Goal: Transaction & Acquisition: Purchase product/service

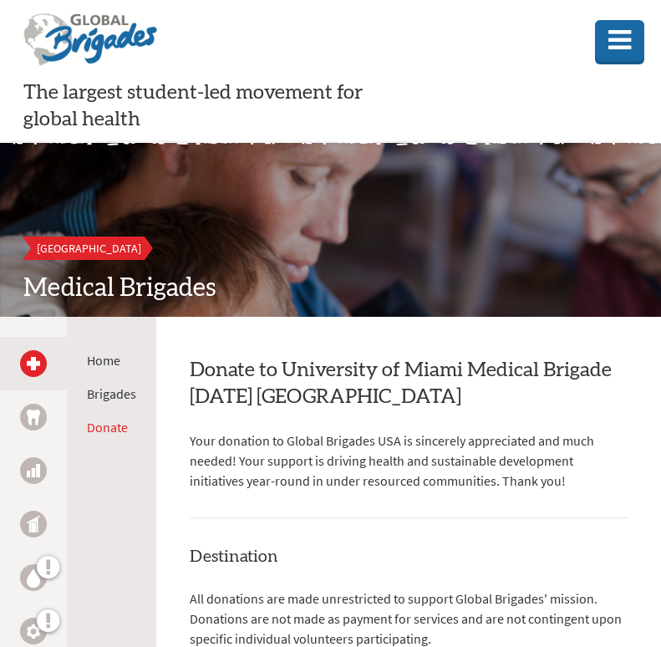
select select "DF7228A6-63E4-11F0-B8AC-42010A400003"
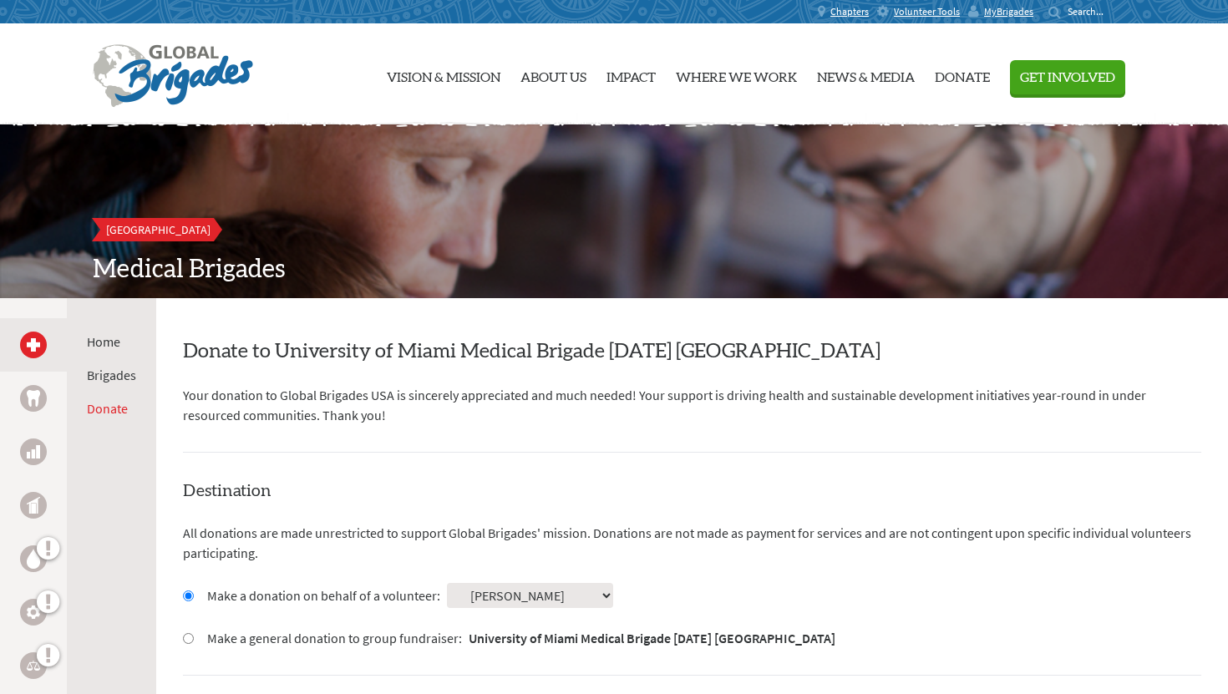
click at [28, 366] on div at bounding box center [33, 344] width 27 height 53
click at [37, 335] on div at bounding box center [33, 345] width 27 height 27
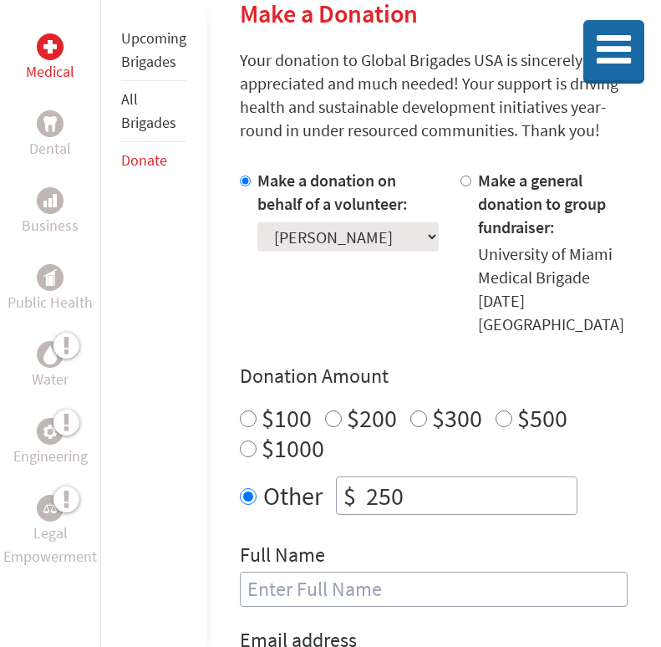
scroll to position [53, 0]
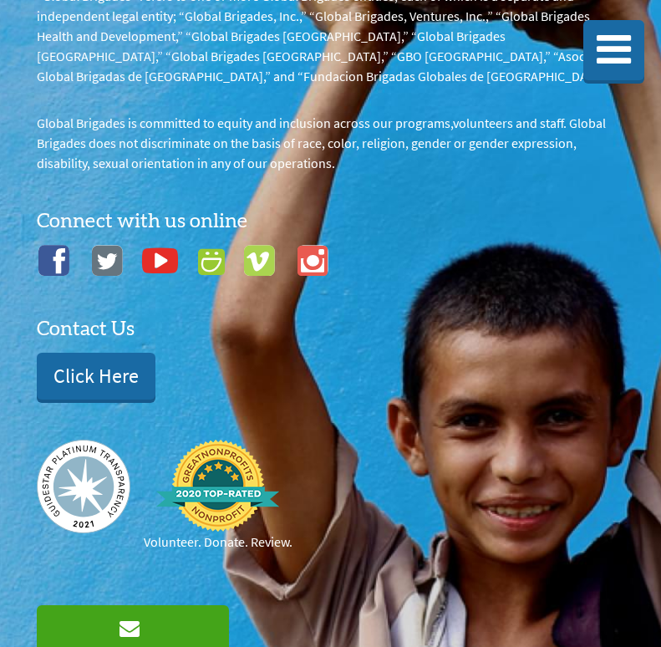
scroll to position [1738, 0]
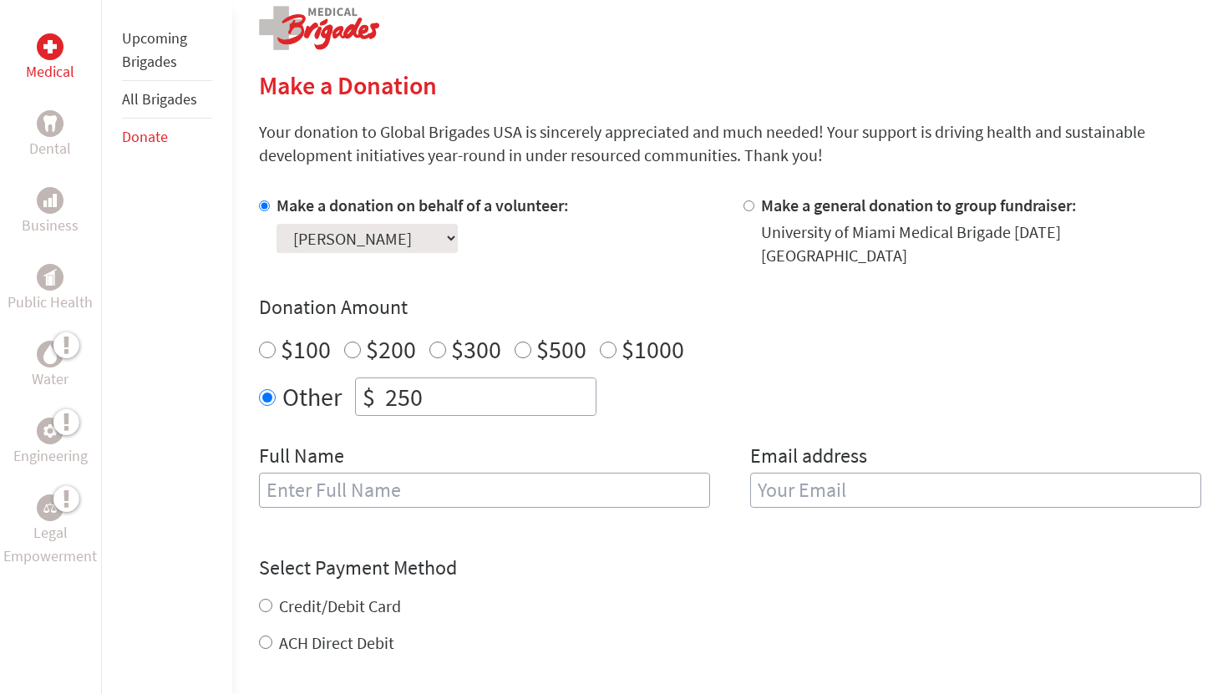
scroll to position [381, 0]
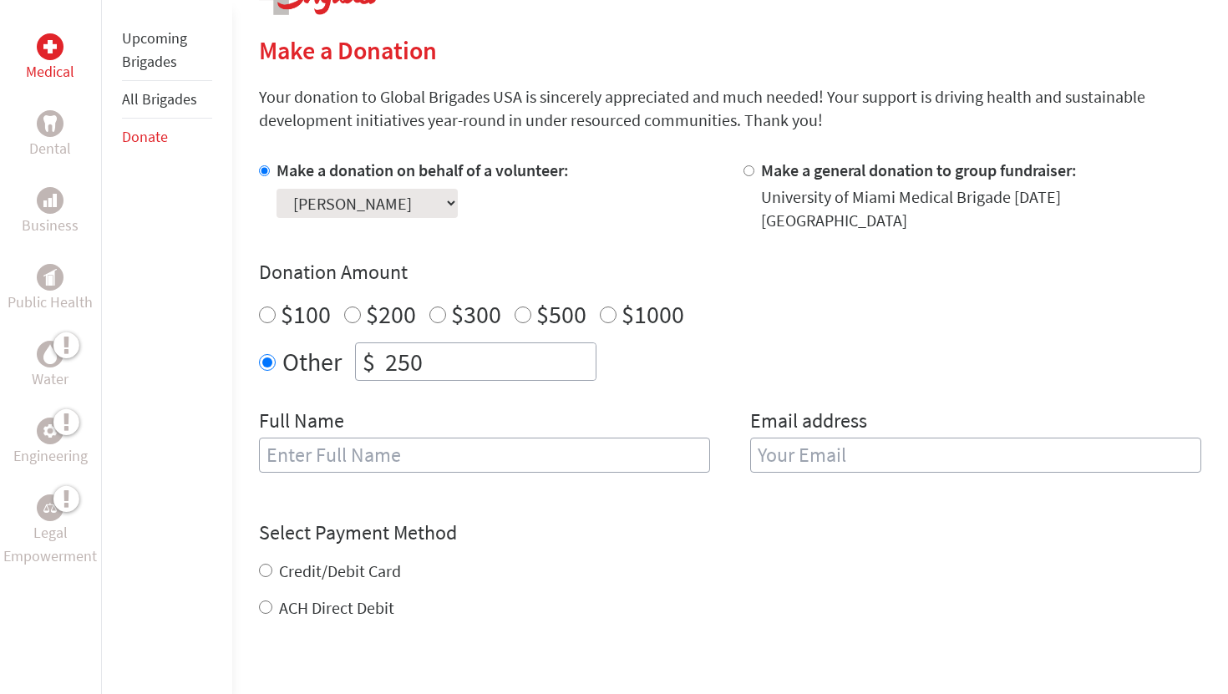
click at [542, 443] on input "text" at bounding box center [484, 455] width 451 height 35
type input "[PERSON_NAME]"
type input "[EMAIL_ADDRESS][DOMAIN_NAME]"
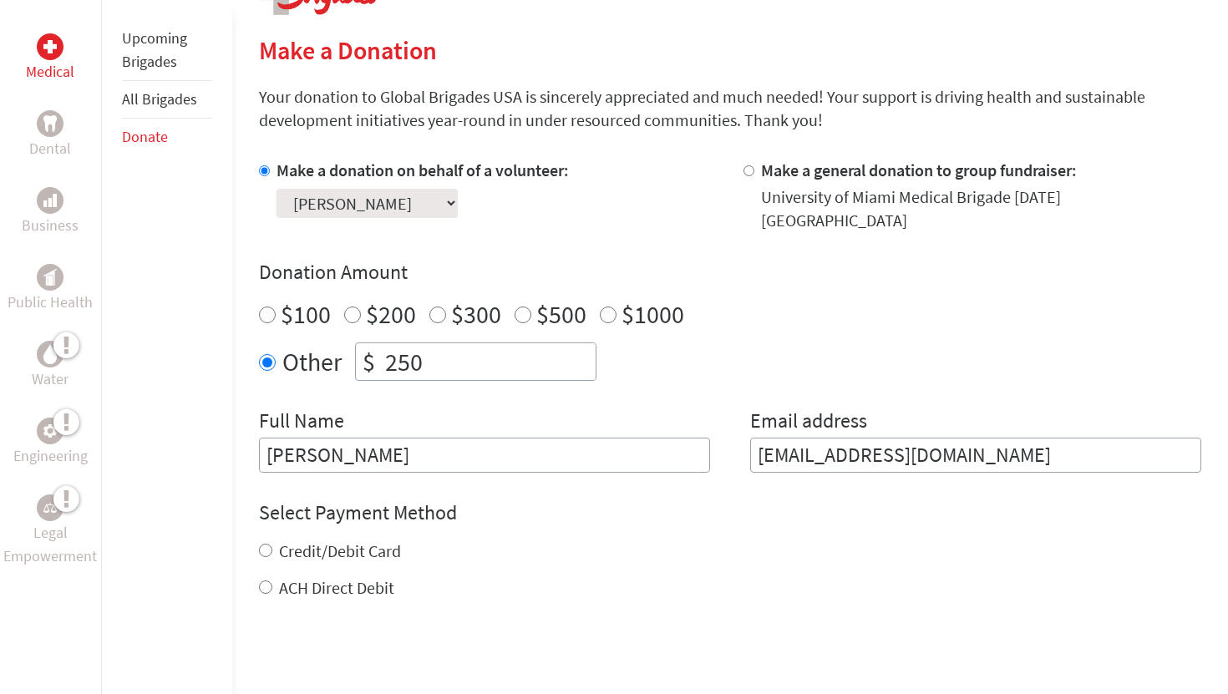
click at [321, 446] on input "[PERSON_NAME]" at bounding box center [484, 455] width 451 height 35
click at [330, 445] on input "[PERSON_NAME]" at bounding box center [484, 455] width 451 height 35
type input "[PERSON_NAME]"
click at [660, 438] on input "[EMAIL_ADDRESS][DOMAIN_NAME]" at bounding box center [975, 455] width 451 height 35
drag, startPoint x: 957, startPoint y: 447, endPoint x: 797, endPoint y: 445, distance: 160.4
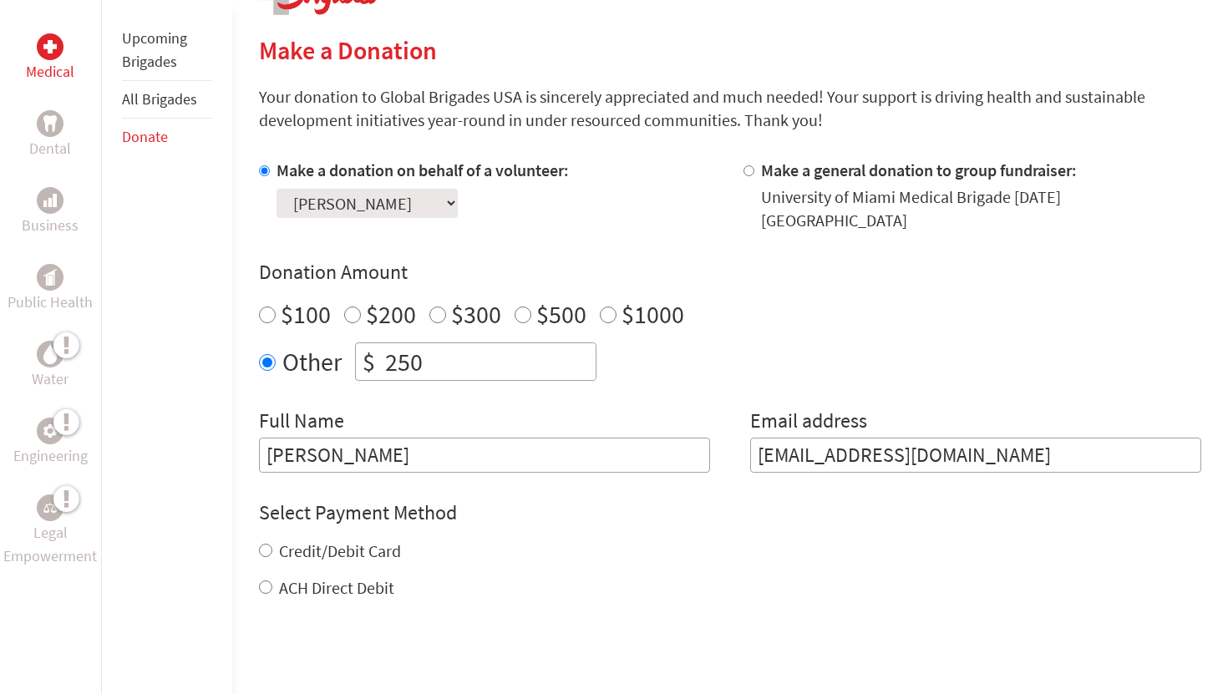
click at [660, 445] on input "[EMAIL_ADDRESS][DOMAIN_NAME]" at bounding box center [975, 455] width 451 height 35
type input "[EMAIL_ADDRESS][DOMAIN_NAME]"
click at [660, 520] on div "Select Payment Method NOTE: American Express is not accepted. Please proceed no…" at bounding box center [730, 550] width 942 height 100
click at [266, 544] on input "Credit/Debit Card" at bounding box center [265, 550] width 13 height 13
radio input "true"
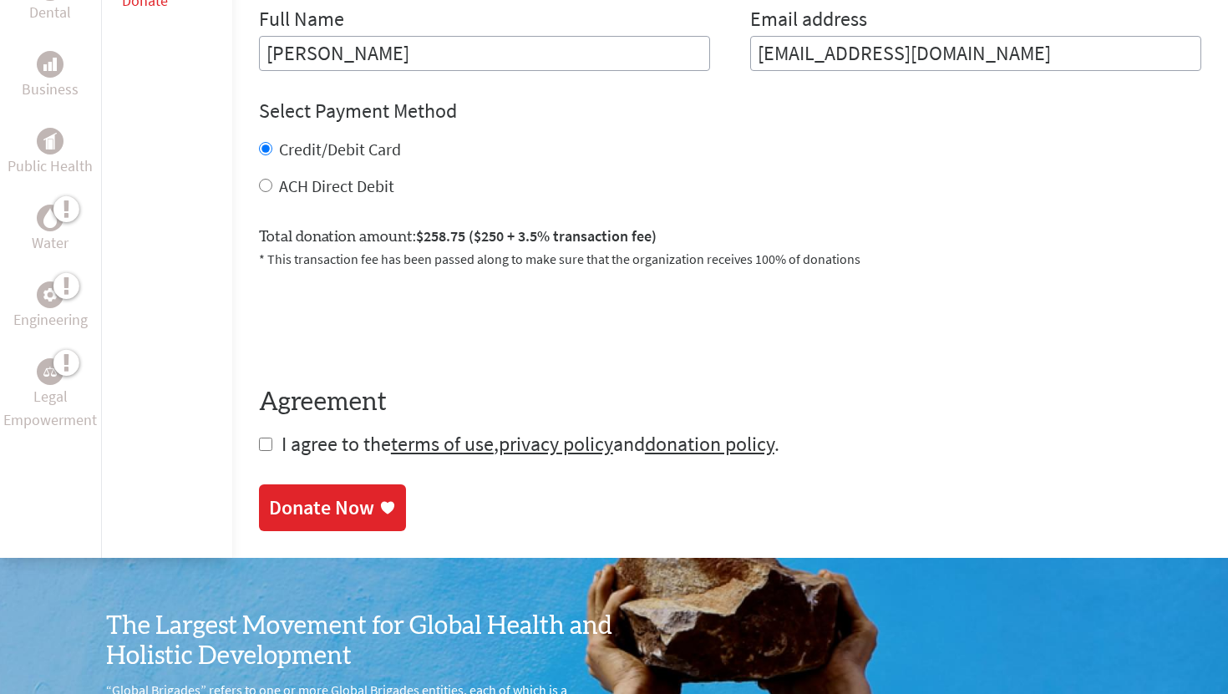
scroll to position [855, 0]
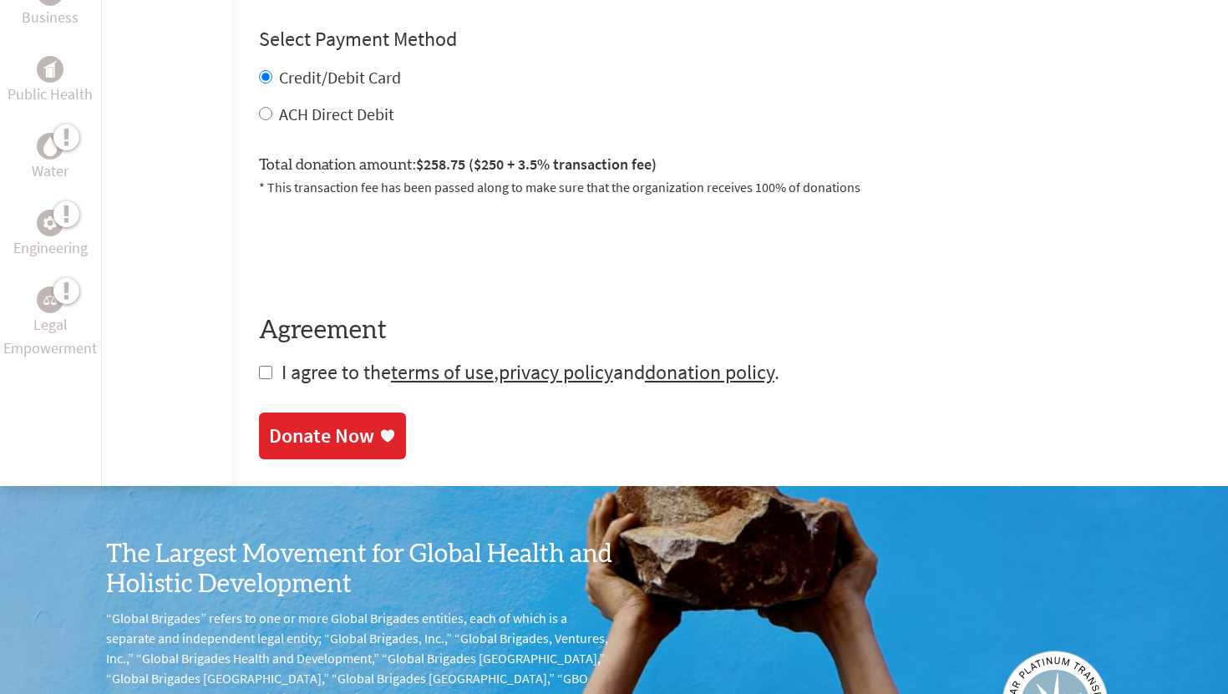
click at [259, 366] on input "checkbox" at bounding box center [265, 372] width 13 height 13
checkbox input "true"
click at [350, 424] on div "Donate Now" at bounding box center [321, 437] width 105 height 27
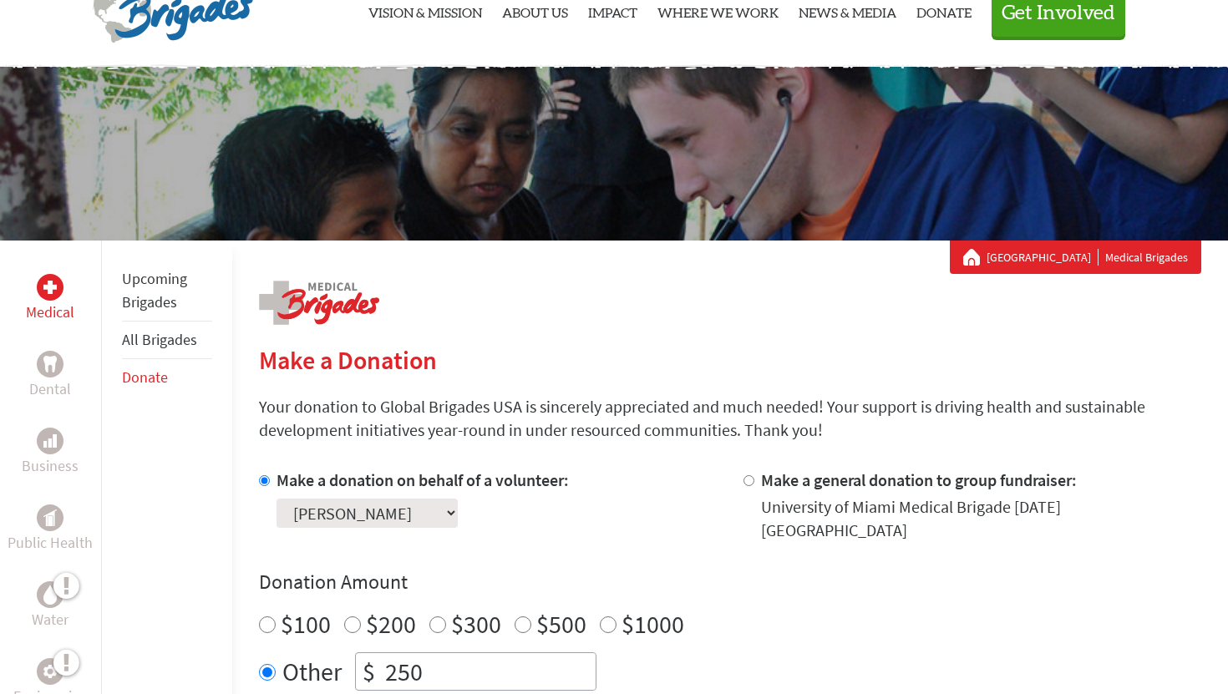
scroll to position [85, 0]
